Goal: Task Accomplishment & Management: Use online tool/utility

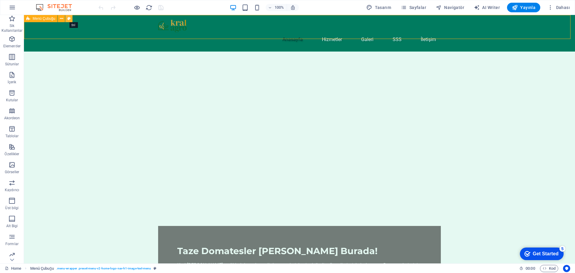
click at [70, 20] on icon at bounding box center [68, 19] width 3 height 6
select select "rem"
select select "preset-menu-v2-home-logo-nav-h1-image-text-menu"
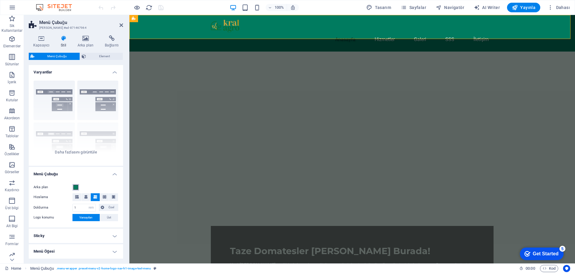
click at [75, 188] on span at bounding box center [75, 187] width 5 height 5
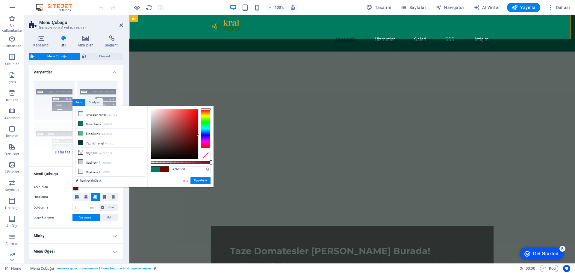
drag, startPoint x: 207, startPoint y: 126, endPoint x: 209, endPoint y: 102, distance: 23.7
click at [209, 102] on body "[DOMAIN_NAME] Home Sik Kullanilanlar Elementler Sütunlar İçerik Kutular Akordeo…" at bounding box center [287, 136] width 575 height 273
type input "#a53333"
drag, startPoint x: 185, startPoint y: 122, endPoint x: 183, endPoint y: 126, distance: 4.9
click at [183, 126] on div at bounding box center [174, 134] width 47 height 50
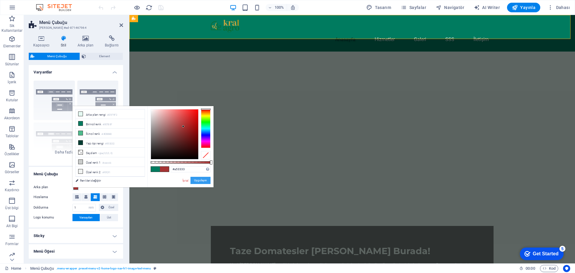
click at [198, 179] on button "Uygulayın" at bounding box center [201, 180] width 20 height 7
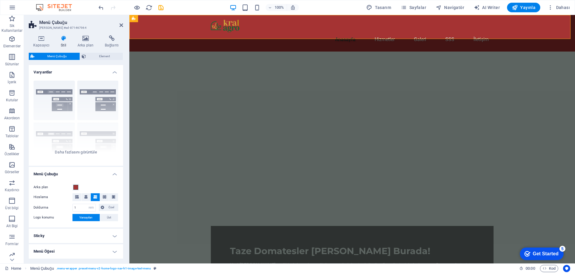
click at [523, 12] on div "100% Tasarım [PERSON_NAME] AI Writer Yayınla Dahası" at bounding box center [287, 7] width 575 height 14
click at [523, 10] on span "Yayınla" at bounding box center [524, 7] width 24 height 6
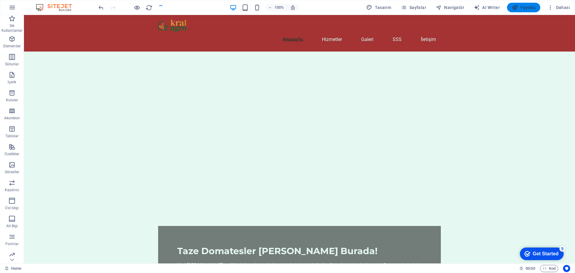
click at [520, 9] on span "Yayınla" at bounding box center [524, 7] width 24 height 6
click at [534, 10] on span "Yayınla" at bounding box center [524, 7] width 24 height 6
